Goal: Obtain resource: Obtain resource

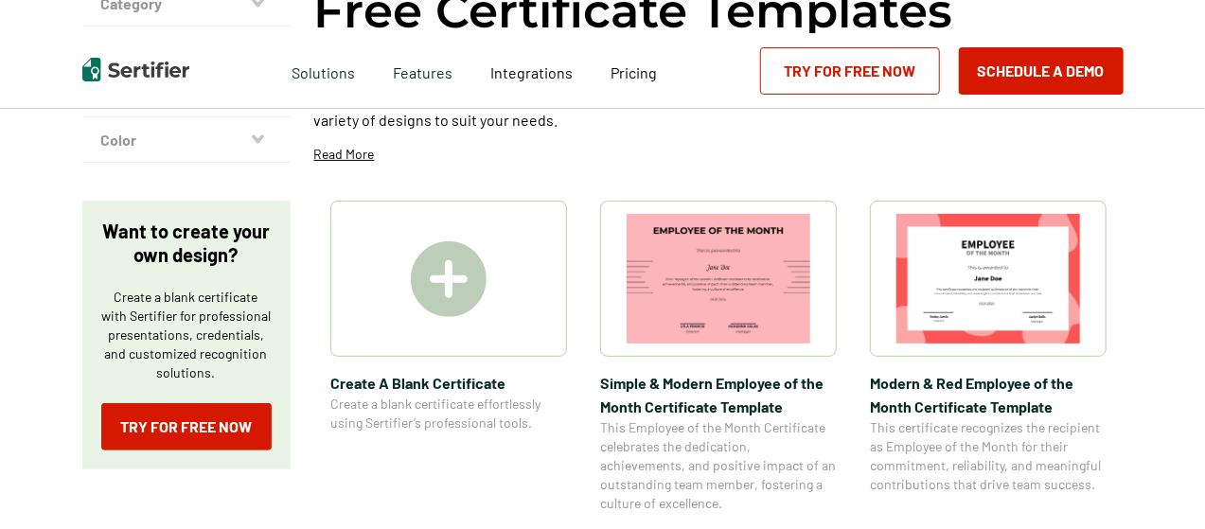
scroll to position [220, 0]
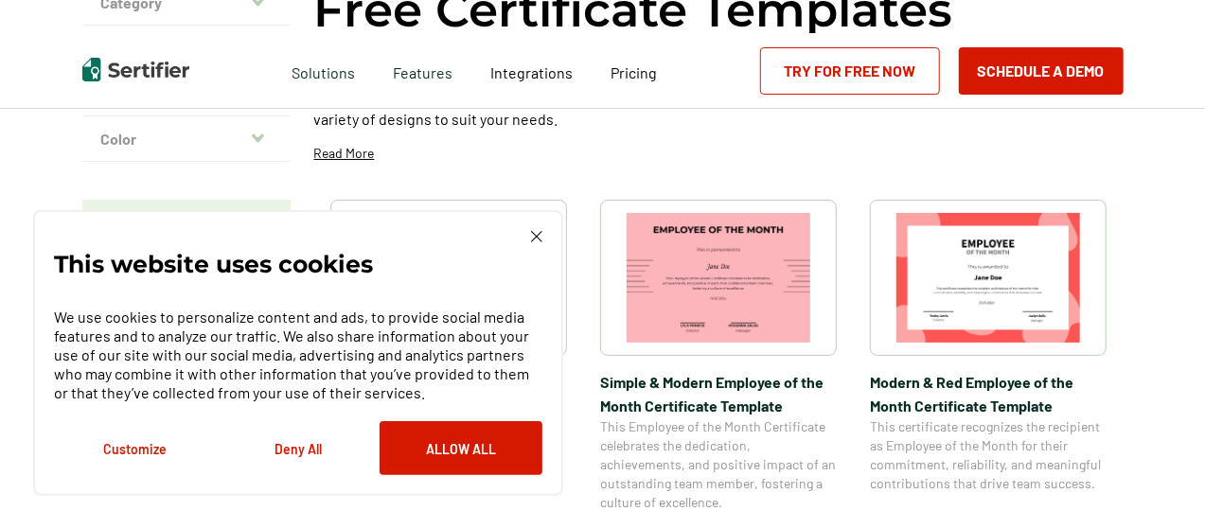
click at [671, 243] on img at bounding box center [718, 278] width 184 height 130
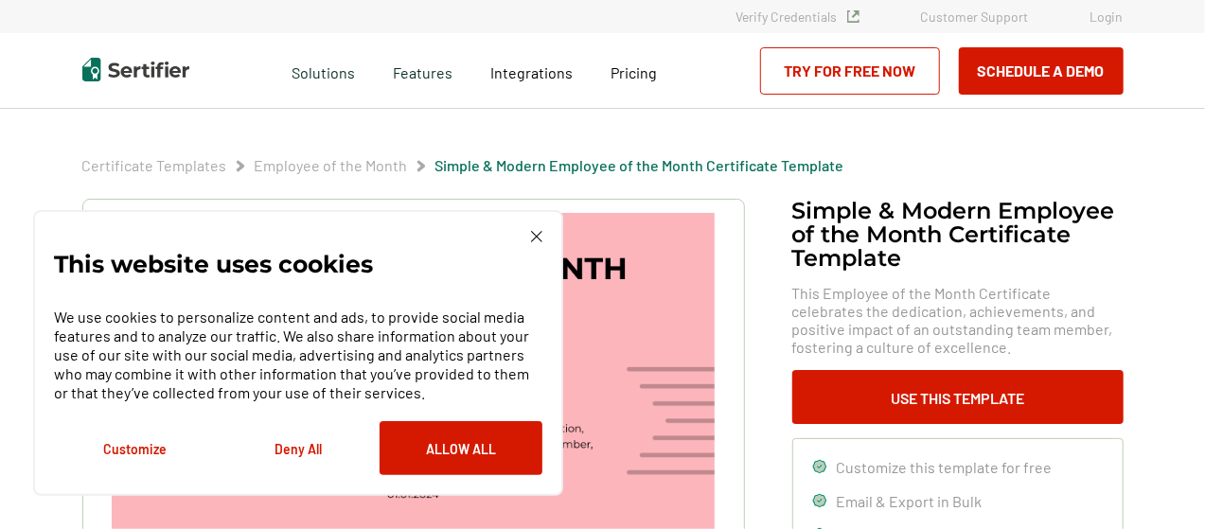
click at [539, 237] on img at bounding box center [536, 236] width 11 height 11
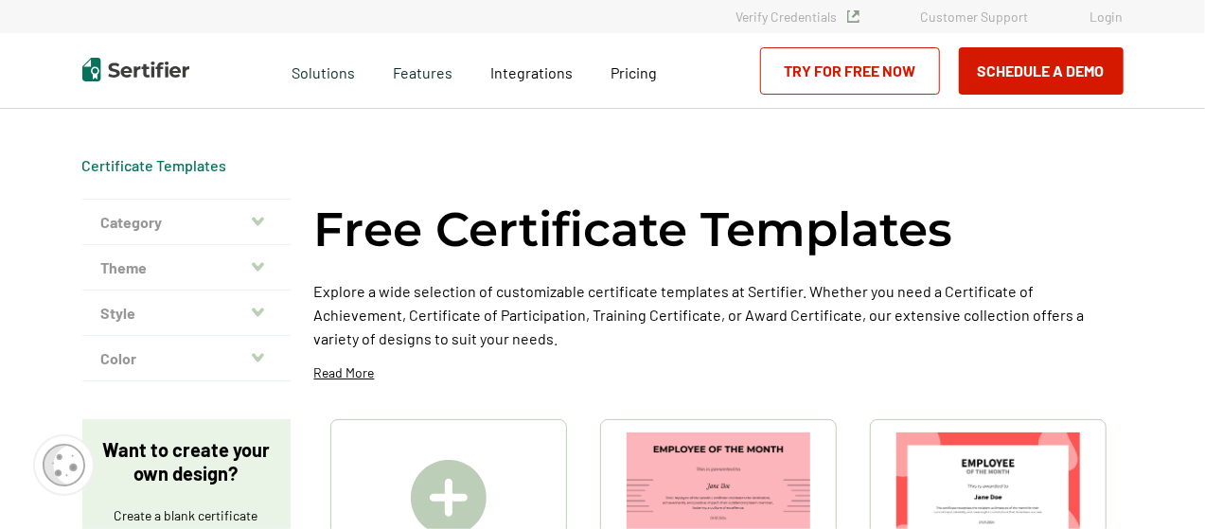
click at [157, 211] on button "Category" at bounding box center [186, 222] width 208 height 45
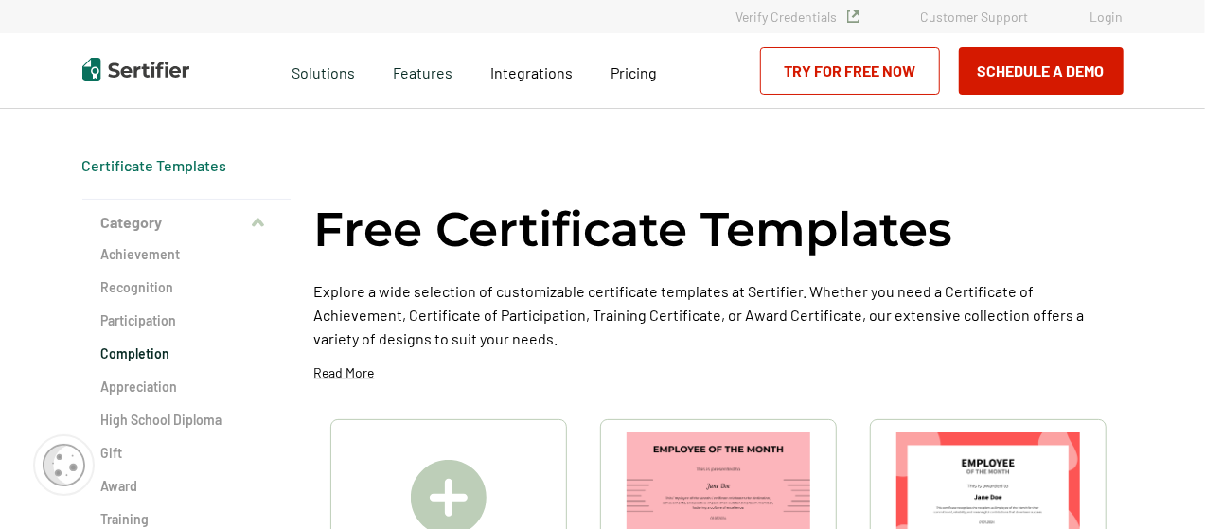
click at [142, 354] on h2 "Completion" at bounding box center [186, 353] width 170 height 19
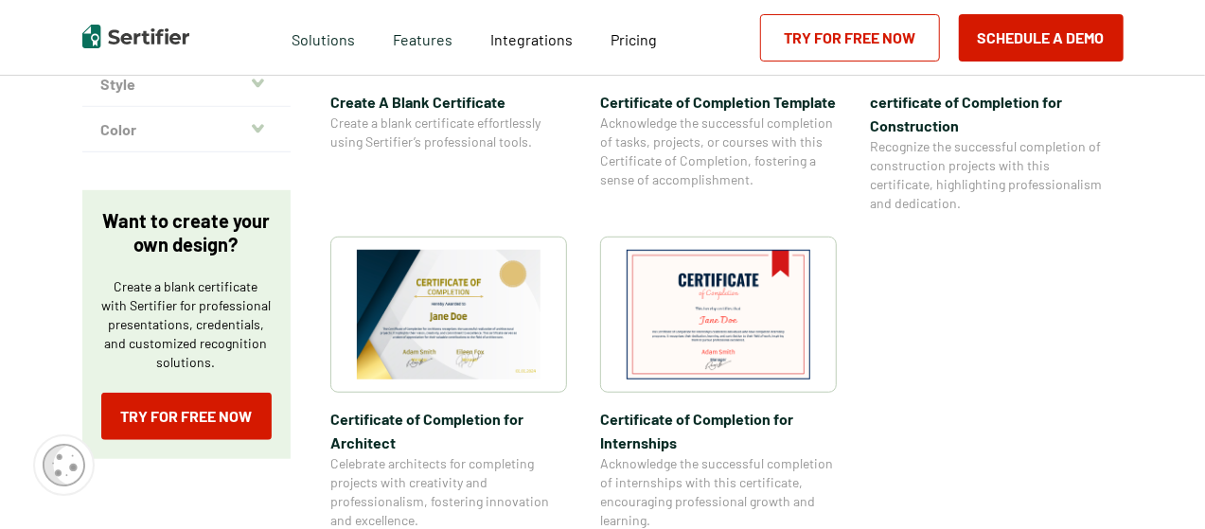
scroll to position [562, 0]
click at [732, 332] on img at bounding box center [718, 314] width 184 height 130
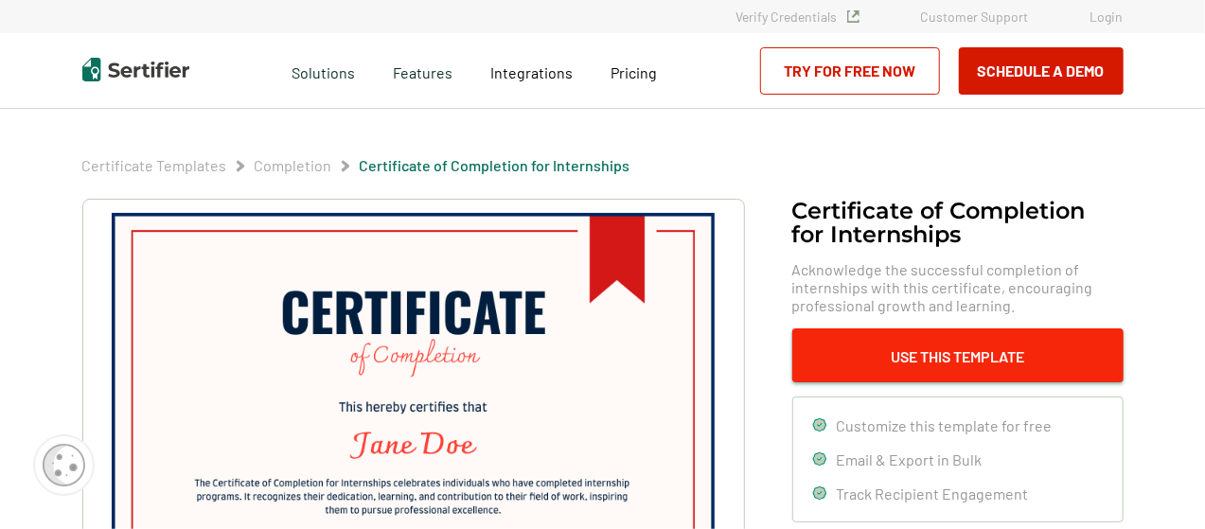
click at [961, 355] on button "Use This Template" at bounding box center [957, 355] width 331 height 54
